Goal: Task Accomplishment & Management: Use online tool/utility

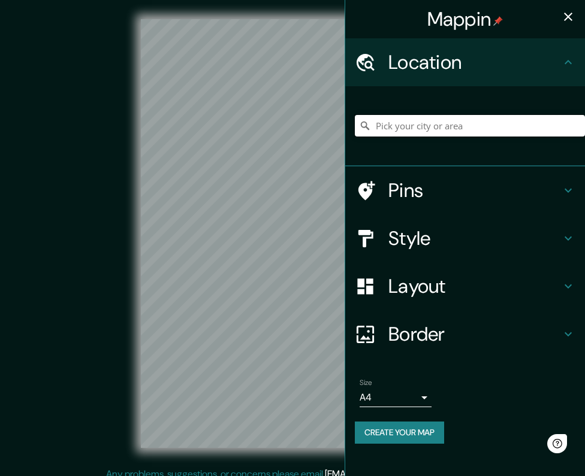
click at [433, 125] on input "Pick your city or area" at bounding box center [470, 126] width 230 height 22
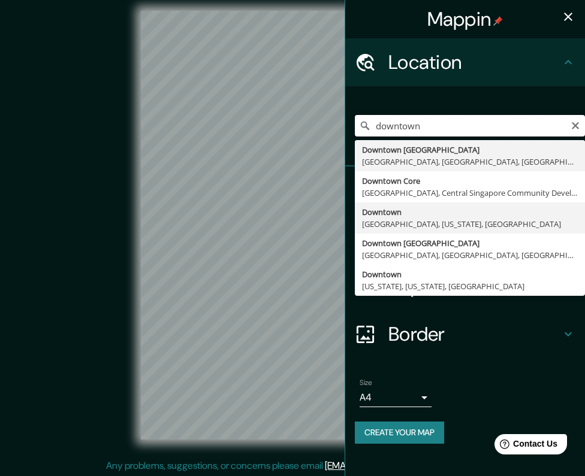
scroll to position [10, 0]
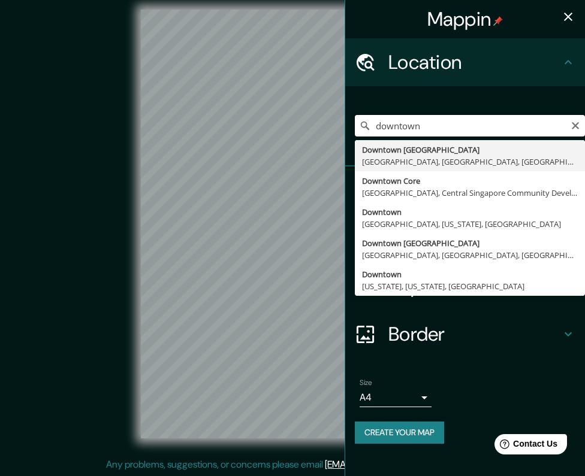
click at [499, 126] on input "downtown" at bounding box center [470, 126] width 230 height 22
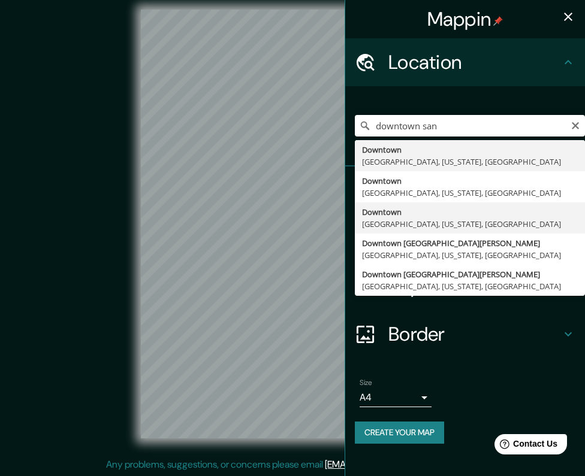
type input "[GEOGRAPHIC_DATA], [GEOGRAPHIC_DATA], [US_STATE], [GEOGRAPHIC_DATA]"
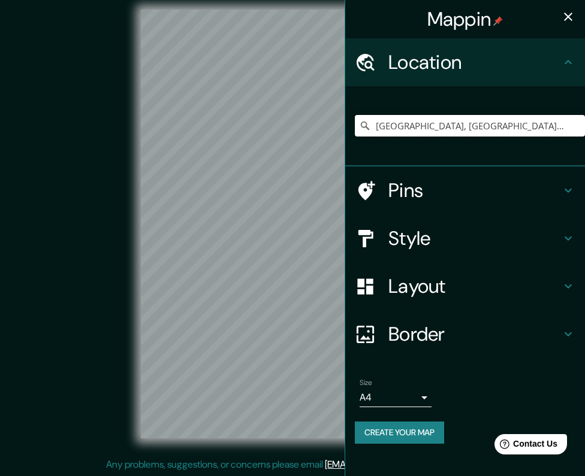
scroll to position [0, 0]
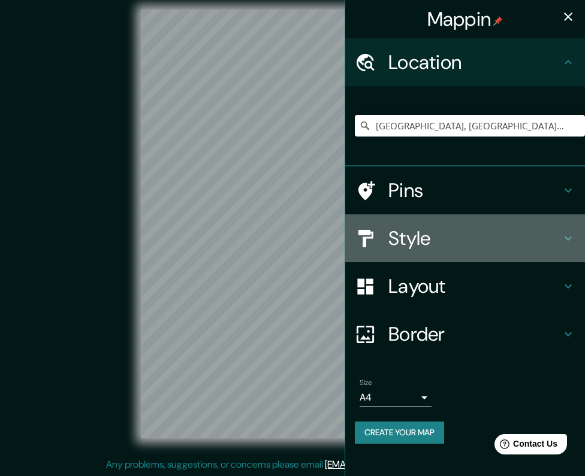
click at [513, 246] on h4 "Style" at bounding box center [474, 238] width 173 height 24
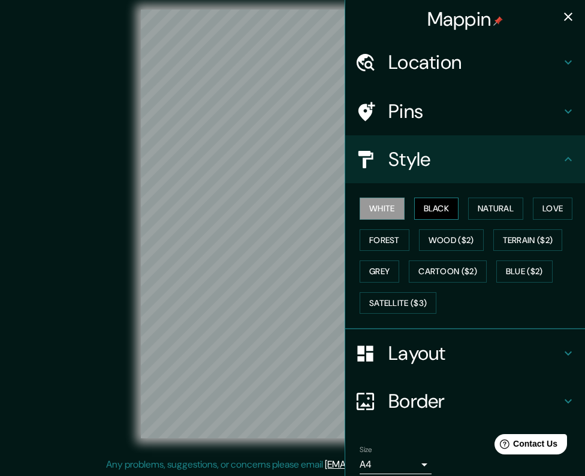
click at [427, 203] on button "Black" at bounding box center [436, 209] width 45 height 22
click at [382, 204] on button "White" at bounding box center [381, 209] width 45 height 22
click at [486, 209] on button "Natural" at bounding box center [495, 209] width 55 height 22
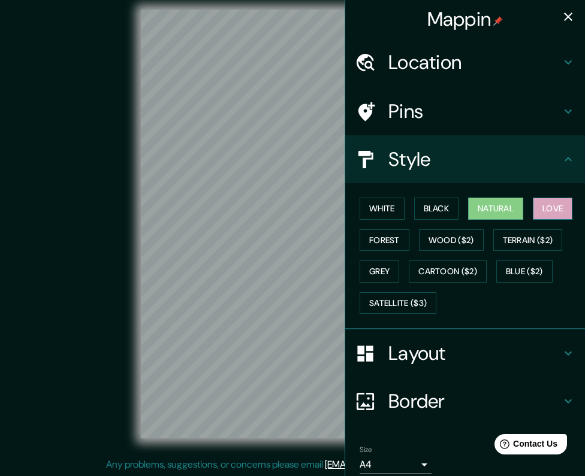
click at [540, 210] on button "Love" at bounding box center [553, 209] width 40 height 22
click at [407, 237] on div "White Black Natural Love Forest Wood ($2) Terrain ($2) Grey Cartoon ($2) Blue (…" at bounding box center [470, 256] width 230 height 126
click at [385, 231] on button "Forest" at bounding box center [384, 240] width 50 height 22
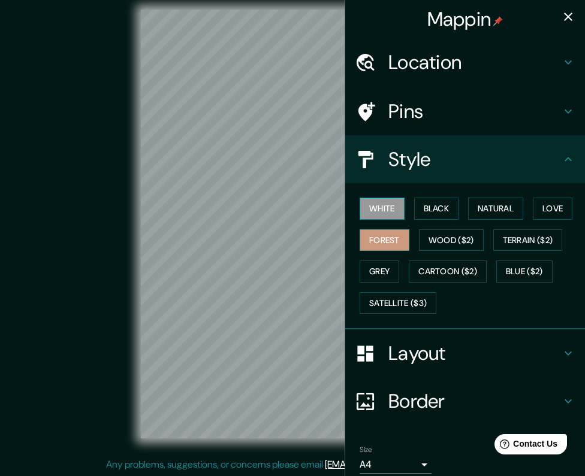
click at [379, 206] on button "White" at bounding box center [381, 209] width 45 height 22
click at [503, 248] on button "Terrain ($2)" at bounding box center [527, 240] width 69 height 22
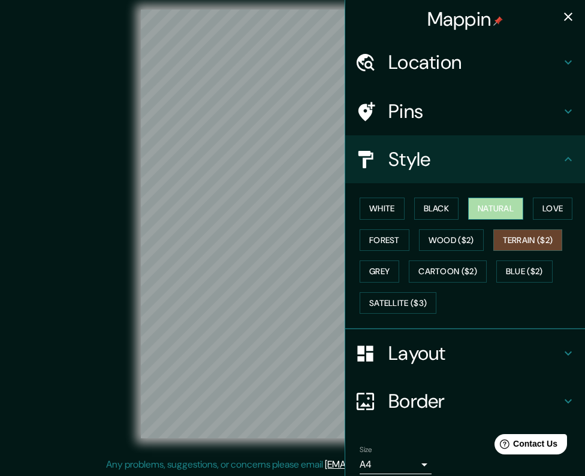
click at [491, 208] on button "Natural" at bounding box center [495, 209] width 55 height 22
click at [394, 268] on div "White Black Natural Love Forest Wood ($2) Terrain ($2) Grey Cartoon ($2) Blue (…" at bounding box center [470, 256] width 230 height 126
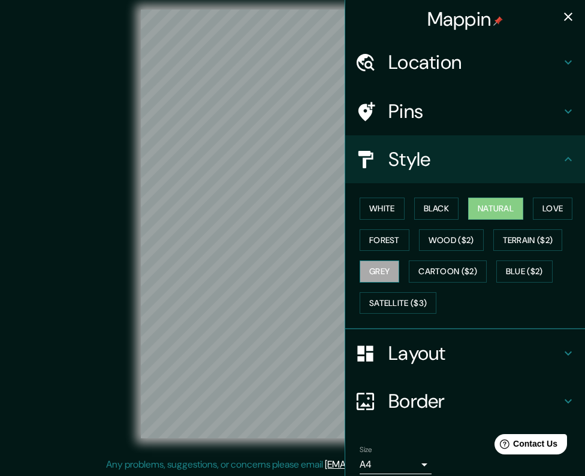
click at [386, 267] on button "Grey" at bounding box center [379, 272] width 40 height 22
click at [388, 216] on button "White" at bounding box center [381, 209] width 45 height 22
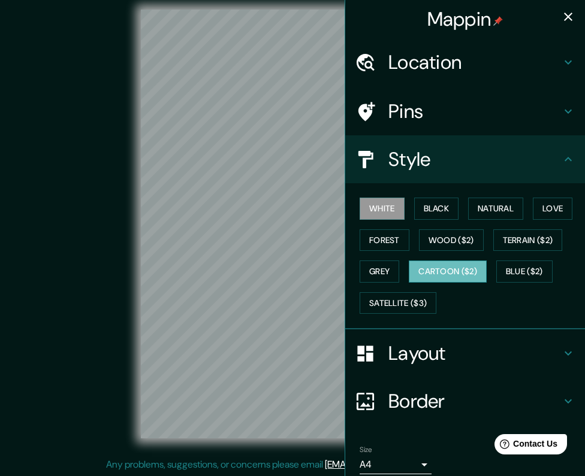
click at [461, 279] on button "Cartoon ($2)" at bounding box center [448, 272] width 78 height 22
click at [371, 276] on button "Grey" at bounding box center [379, 272] width 40 height 22
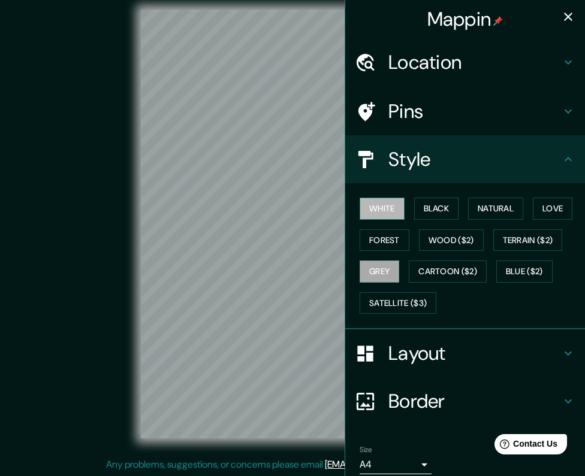
click at [374, 206] on button "White" at bounding box center [381, 209] width 45 height 22
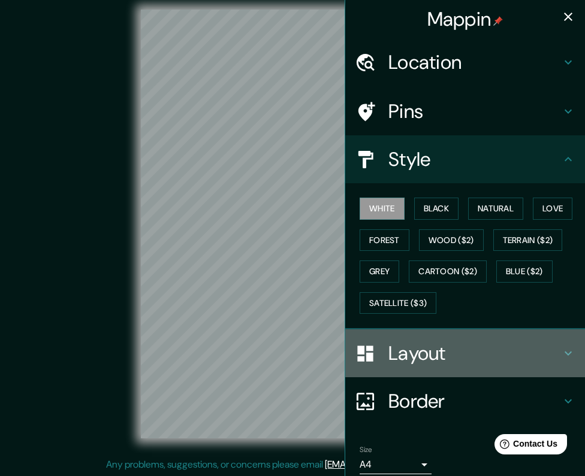
click at [456, 365] on div "Layout" at bounding box center [465, 354] width 240 height 48
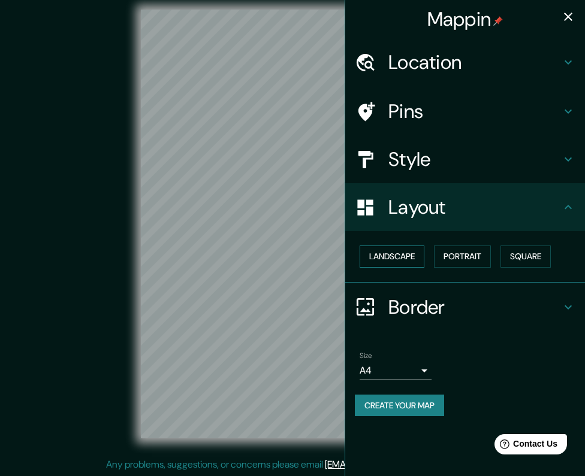
click at [406, 252] on button "Landscape" at bounding box center [391, 257] width 65 height 22
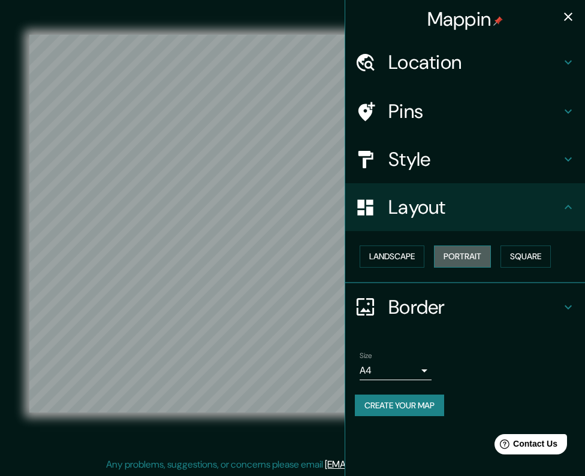
click at [460, 247] on button "Portrait" at bounding box center [462, 257] width 57 height 22
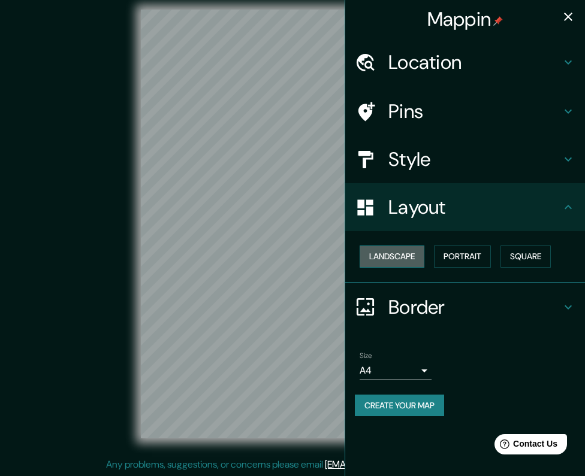
click at [406, 255] on button "Landscape" at bounding box center [391, 257] width 65 height 22
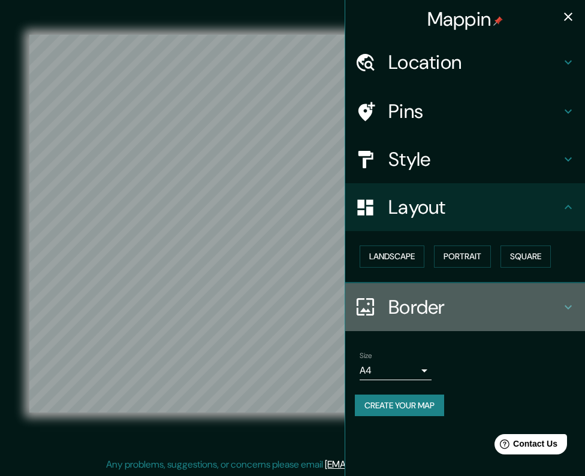
click at [404, 312] on h4 "Border" at bounding box center [474, 307] width 173 height 24
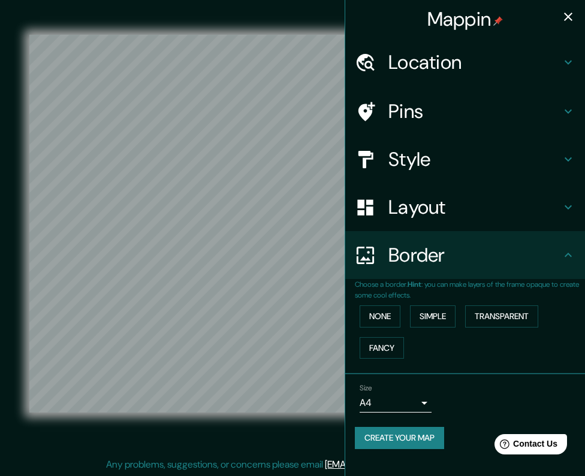
click at [455, 109] on h4 "Pins" at bounding box center [474, 111] width 173 height 24
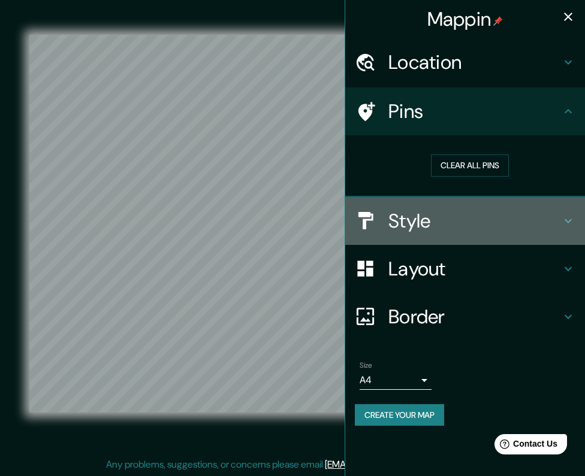
click at [478, 227] on h4 "Style" at bounding box center [474, 221] width 173 height 24
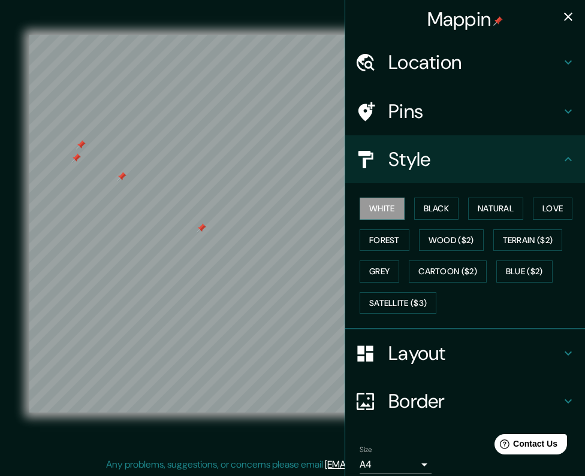
click at [403, 101] on h4 "Pins" at bounding box center [474, 111] width 173 height 24
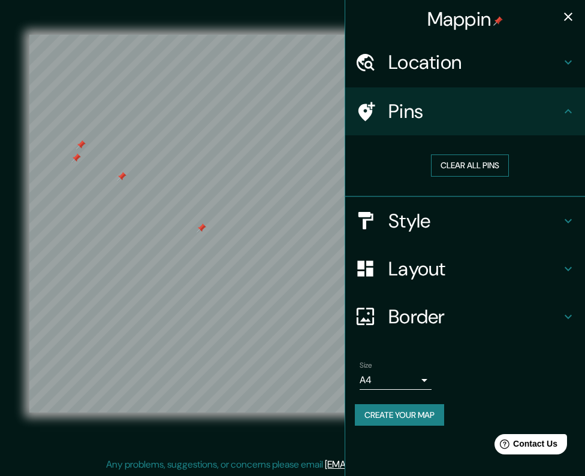
click at [458, 169] on button "Clear all pins" at bounding box center [470, 166] width 78 height 22
click at [486, 158] on button "Clear all pins" at bounding box center [470, 166] width 78 height 22
click at [464, 56] on h4 "Location" at bounding box center [474, 62] width 173 height 24
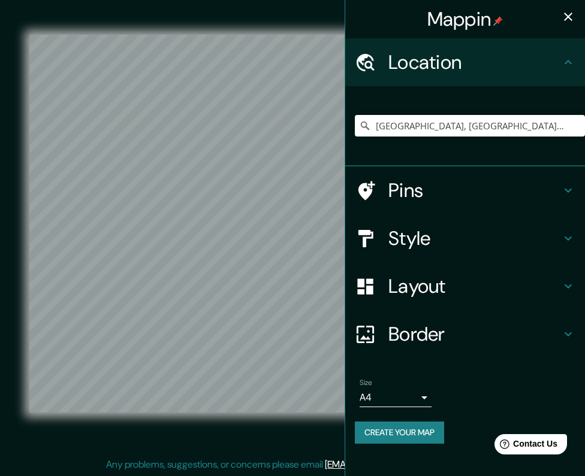
click at [491, 190] on h4 "Pins" at bounding box center [474, 191] width 173 height 24
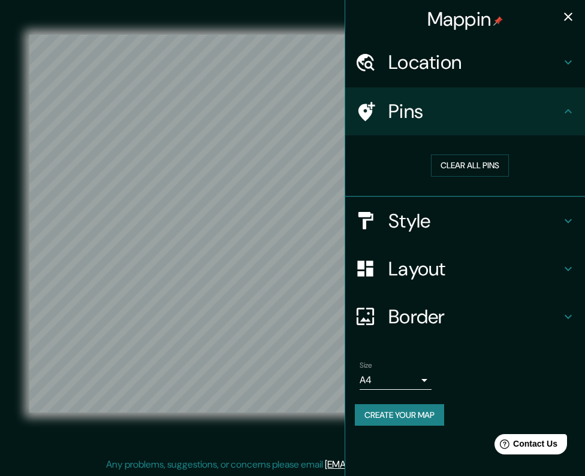
click at [492, 209] on h4 "Style" at bounding box center [474, 221] width 173 height 24
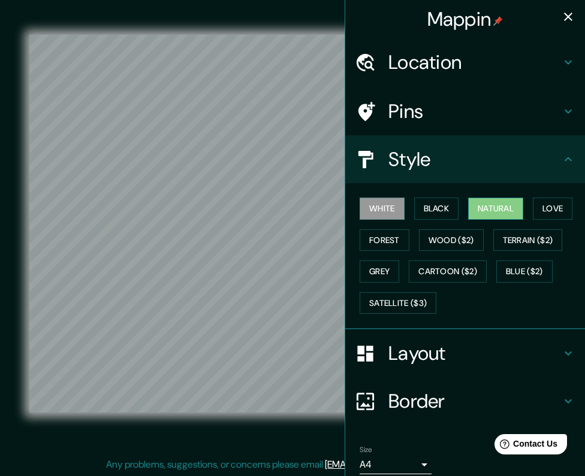
click at [485, 208] on button "Natural" at bounding box center [495, 209] width 55 height 22
click at [446, 354] on h4 "Layout" at bounding box center [474, 354] width 173 height 24
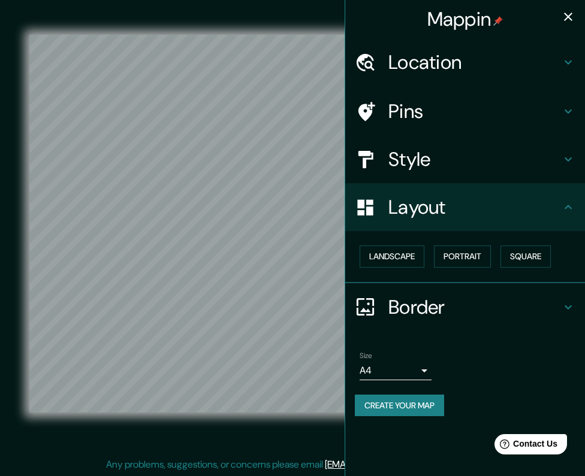
click at [419, 306] on h4 "Border" at bounding box center [474, 307] width 173 height 24
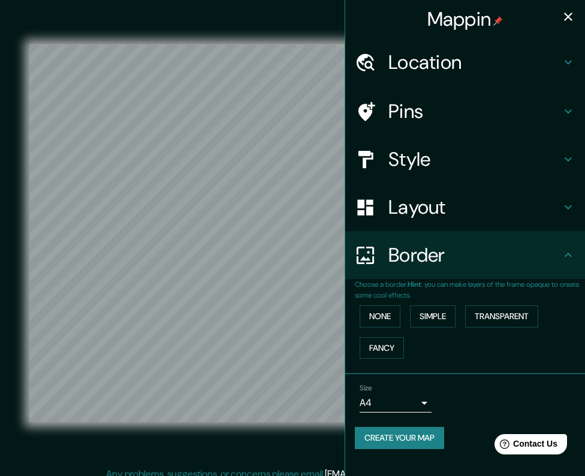
click at [421, 110] on h4 "Pins" at bounding box center [474, 111] width 173 height 24
